Goal: Task Accomplishment & Management: Complete application form

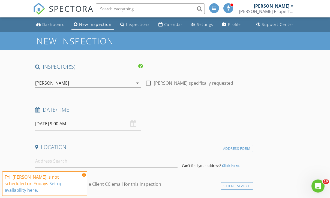
click at [139, 83] on icon "arrow_drop_down" at bounding box center [137, 83] width 7 height 7
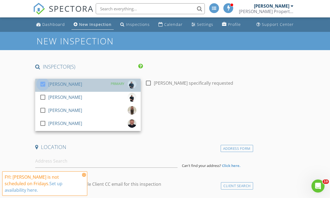
click at [43, 86] on div at bounding box center [42, 84] width 9 height 9
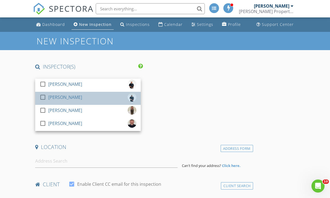
click at [47, 98] on div at bounding box center [42, 97] width 9 height 9
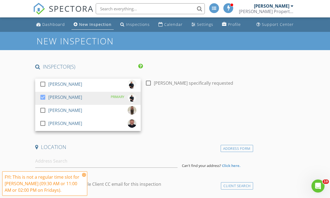
click at [214, 126] on div "Date/Time [DATE] 9:00 AM" at bounding box center [143, 118] width 220 height 24
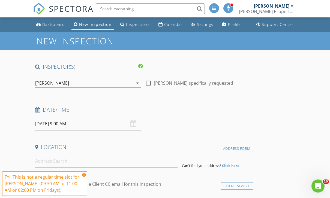
click at [137, 128] on input "[DATE] 9:00 AM" at bounding box center [88, 123] width 106 height 13
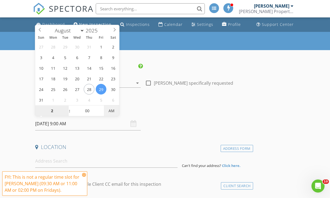
type input "02"
type input "[DATE] 2:00 PM"
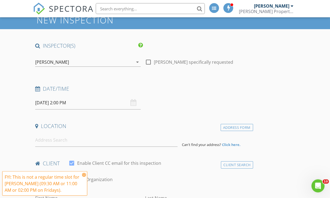
scroll to position [21, 0]
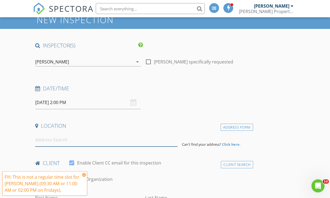
click at [158, 139] on input at bounding box center [106, 140] width 142 height 13
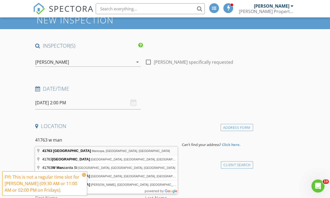
type input "[STREET_ADDRESS]"
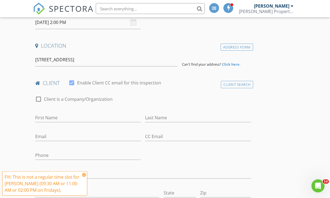
scroll to position [102, 0]
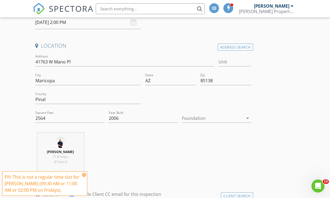
click at [84, 177] on icon at bounding box center [84, 175] width 4 height 4
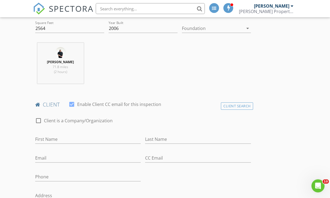
scroll to position [192, 0]
click at [43, 138] on input "First Name" at bounding box center [88, 139] width 106 height 9
type input "[PERSON_NAME]"
click at [192, 143] on input "Last Name" at bounding box center [198, 139] width 106 height 9
type input "Huai"
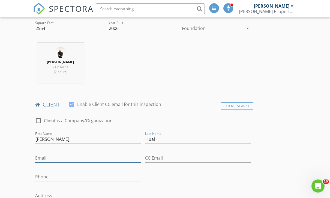
click at [54, 160] on input "Email" at bounding box center [88, 158] width 106 height 9
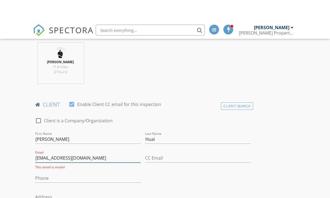
scroll to position [213, 0]
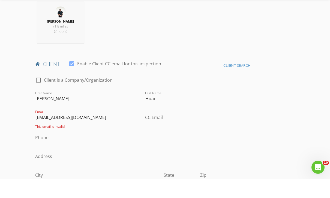
type input "Jessicahuai@yahoo.com"
click at [47, 163] on div at bounding box center [88, 164] width 106 height 3
click at [43, 152] on input "Phone" at bounding box center [88, 156] width 106 height 9
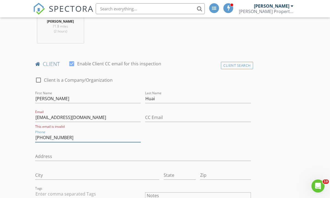
type input "[PHONE_NUMBER]"
click at [243, 148] on div "Address" at bounding box center [143, 157] width 220 height 19
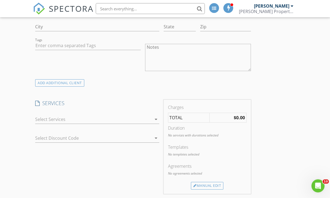
scroll to position [381, 0]
click at [153, 118] on icon "arrow_drop_down" at bounding box center [156, 119] width 7 height 7
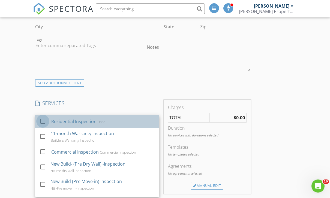
click at [45, 122] on div at bounding box center [42, 121] width 9 height 9
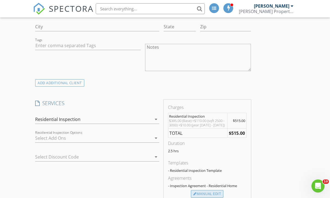
click at [220, 192] on div "Manual Edit" at bounding box center [207, 194] width 32 height 8
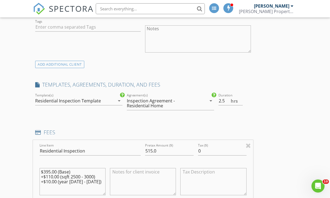
scroll to position [417, 0]
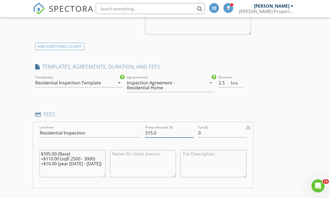
click at [150, 134] on input "515.0" at bounding box center [169, 133] width 49 height 9
type input "475.0"
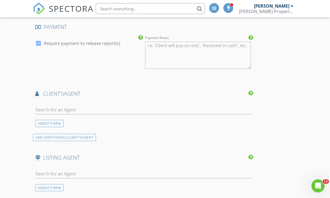
scroll to position [671, 0]
click at [44, 111] on input "text" at bounding box center [143, 110] width 216 height 9
type input "Weihua"
click at [53, 121] on div "No results found. Click to add a new Agent" at bounding box center [79, 122] width 82 height 7
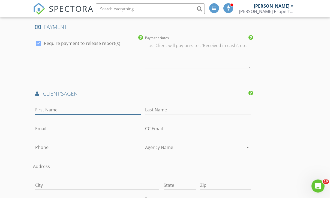
click at [44, 111] on input "First Name" at bounding box center [88, 110] width 106 height 9
type input "Weihua"
click at [186, 112] on input "Last Name" at bounding box center [198, 110] width 106 height 9
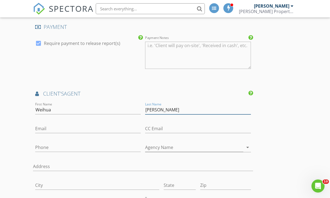
type input "[PERSON_NAME]"
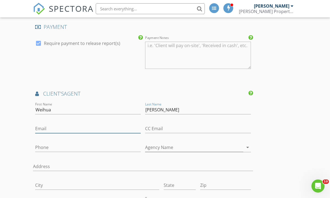
click at [39, 131] on input "Email" at bounding box center [88, 128] width 106 height 9
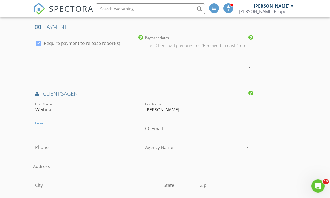
click at [56, 150] on input "Phone" at bounding box center [88, 147] width 106 height 9
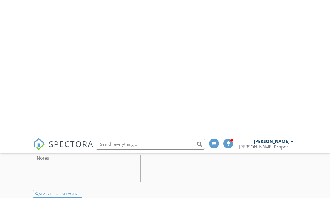
scroll to position [875, 0]
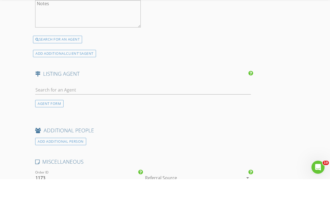
type input "[PHONE_NUMBER]"
click at [46, 105] on input "text" at bounding box center [143, 109] width 216 height 9
type input "Maisha"
click at [49, 118] on div "No results found. Click to add a new Agent" at bounding box center [79, 121] width 82 height 7
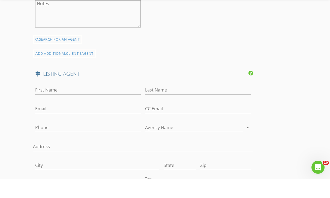
scroll to position [893, 0]
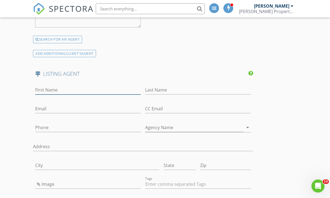
click at [41, 89] on input "First Name" at bounding box center [88, 90] width 106 height 9
type input "Maisha"
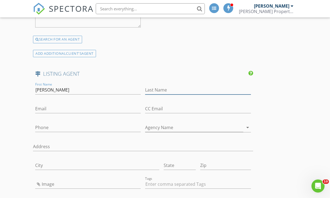
click at [172, 88] on input "Last Name" at bounding box center [198, 90] width 106 height 9
type input "Fair"
click at [44, 105] on input "Email" at bounding box center [88, 109] width 106 height 9
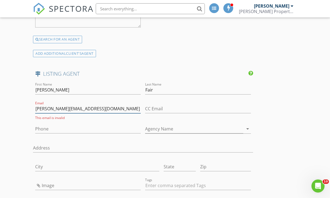
type input "Maisha@fairhomeaz.com"
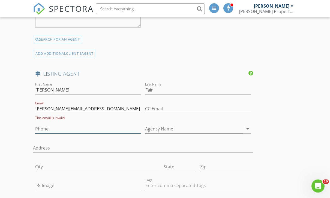
click at [45, 125] on input "Phone" at bounding box center [88, 129] width 106 height 9
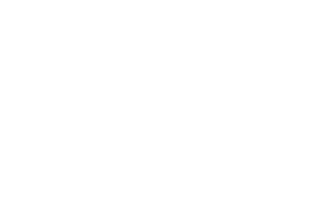
scroll to position [1040, 0]
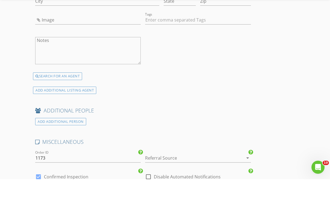
type input "[PHONE_NUMBER]"
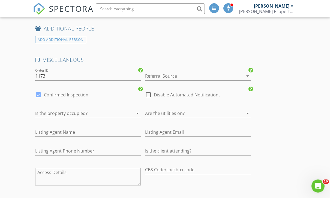
scroll to position [1141, 0]
click at [94, 113] on div at bounding box center [80, 113] width 90 height 9
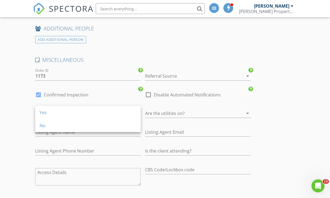
scroll to position [1141, 0]
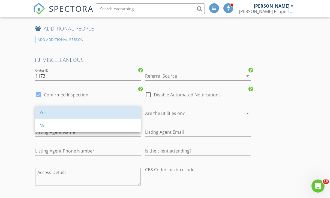
click at [41, 113] on div "Yes" at bounding box center [88, 112] width 97 height 7
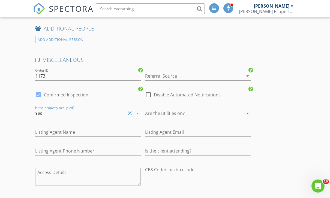
click at [245, 114] on div "Are the utilities on? arrow_drop_down" at bounding box center [198, 113] width 106 height 9
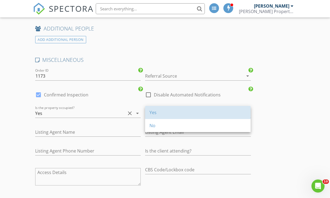
click at [160, 112] on div "Yes" at bounding box center [198, 112] width 97 height 7
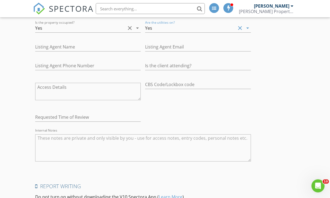
scroll to position [1227, 0]
click at [49, 148] on textarea "Internal Notes" at bounding box center [143, 148] width 216 height 27
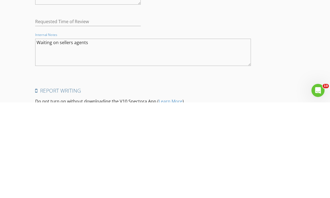
type textarea "Waiting on sellers agents"
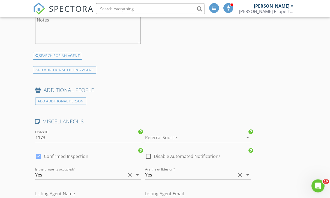
scroll to position [1075, 0]
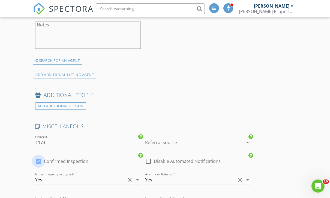
click at [38, 157] on div at bounding box center [38, 161] width 9 height 9
checkbox input "false"
checkbox input "true"
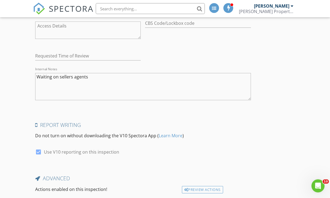
scroll to position [1308, 0]
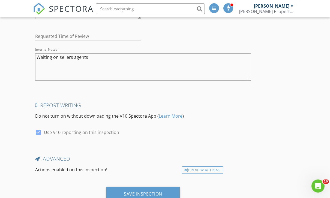
click at [165, 195] on div "Save Inspection" at bounding box center [142, 194] width 73 height 15
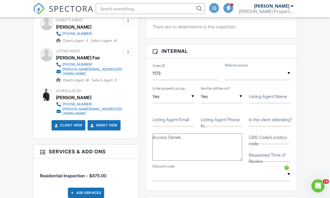
scroll to position [294, 0]
